Goal: Find specific page/section: Find specific page/section

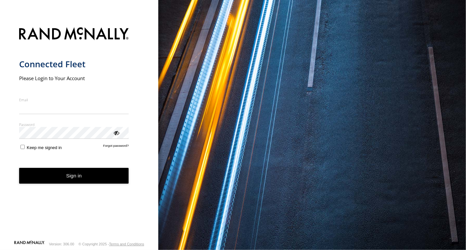
type input "**********"
click at [68, 181] on button "Sign in" at bounding box center [74, 176] width 110 height 16
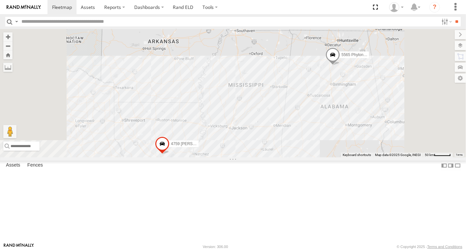
click at [0, 0] on link at bounding box center [0, 0] width 0 height 0
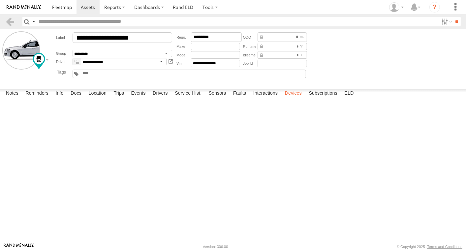
click at [296, 98] on label "Devices" at bounding box center [293, 93] width 23 height 9
